Goal: Task Accomplishment & Management: Manage account settings

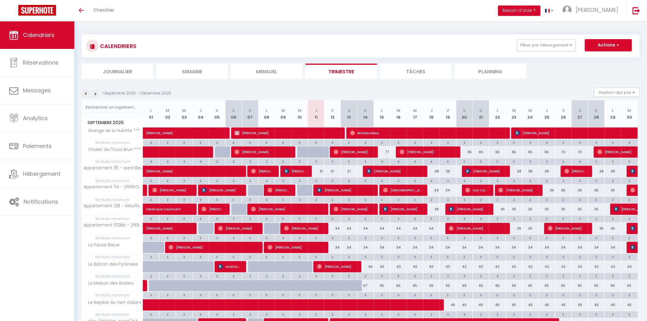
drag, startPoint x: 334, startPoint y: 170, endPoint x: 308, endPoint y: 173, distance: 25.9
click at [334, 170] on div "51" at bounding box center [332, 171] width 17 height 11
type input "51"
type input "Ven 12 Septembre 2025"
type input "Sam 13 Septembre 2025"
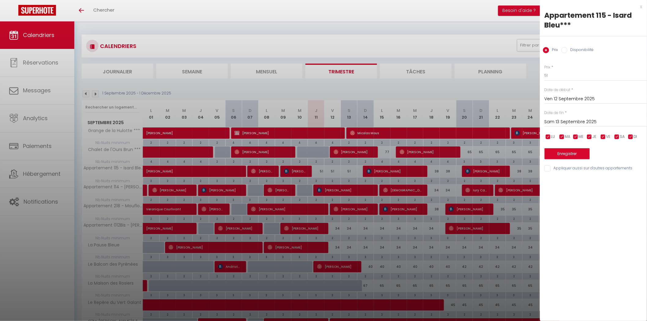
click at [583, 50] on label "Disponibilité" at bounding box center [581, 50] width 26 height 7
click at [568, 50] on input "Disponibilité" at bounding box center [564, 50] width 6 height 6
radio input "true"
radio input "false"
click at [561, 76] on select "Disponible Indisponible" at bounding box center [596, 76] width 102 height 12
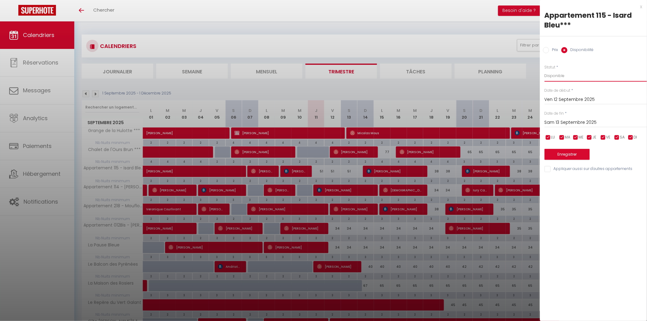
select select "0"
click at [545, 70] on select "Disponible Indisponible" at bounding box center [596, 76] width 102 height 12
click at [570, 155] on button "Enregistrer" at bounding box center [567, 154] width 45 height 11
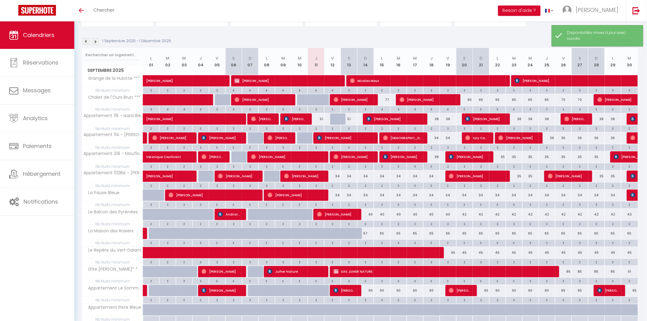
scroll to position [57, 0]
